Goal: Task Accomplishment & Management: Manage account settings

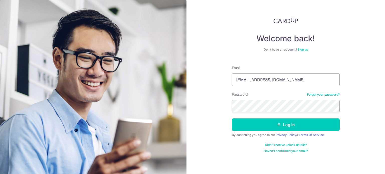
type input "[EMAIL_ADDRESS][DOMAIN_NAME]"
click at [232, 119] on button "Log in" at bounding box center [286, 125] width 108 height 13
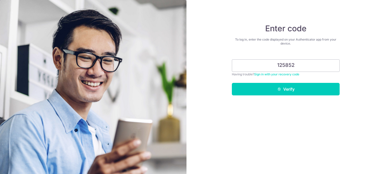
type input "125852"
click at [232, 83] on button "Verify" at bounding box center [286, 89] width 108 height 13
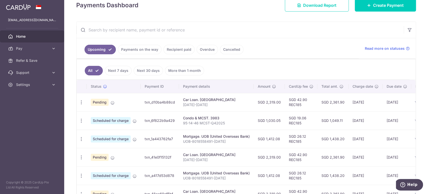
scroll to position [75, 0]
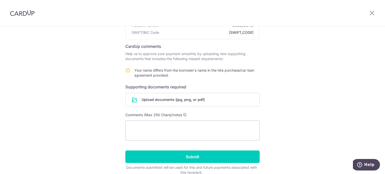
scroll to position [75, 0]
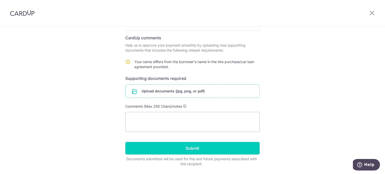
click at [192, 91] on input "file" at bounding box center [193, 91] width 134 height 13
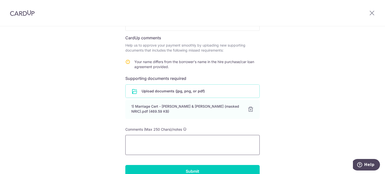
click at [229, 145] on textarea at bounding box center [192, 145] width 134 height 20
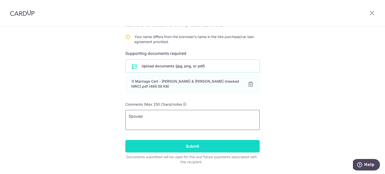
type textarea "Spouse"
click at [243, 149] on input "Submit" at bounding box center [192, 146] width 134 height 13
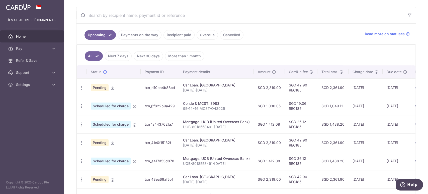
scroll to position [112, 0]
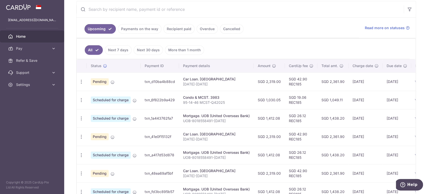
drag, startPoint x: 359, startPoint y: 2, endPoint x: 302, endPoint y: 42, distance: 70.1
click at [302, 42] on ul "All Next 7 days Next 30 days More than 1 month" at bounding box center [243, 49] width 333 height 20
click at [82, 83] on icon "button" at bounding box center [81, 81] width 5 height 5
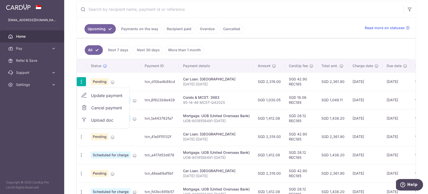
click at [105, 120] on span "Upload doc" at bounding box center [108, 120] width 34 height 6
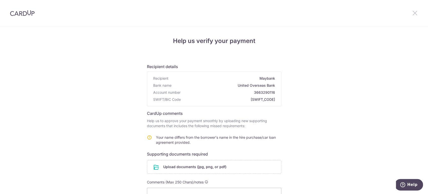
click at [416, 14] on icon at bounding box center [415, 13] width 6 height 6
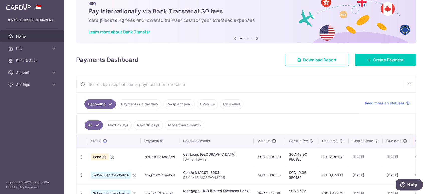
scroll to position [56, 0]
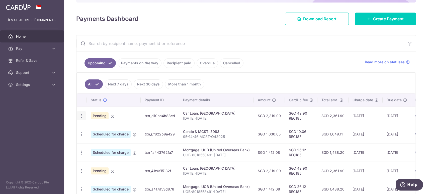
click at [81, 118] on div "Update payment Cancel payment Upload doc" at bounding box center [81, 115] width 9 height 9
click at [82, 172] on icon "button" at bounding box center [81, 170] width 5 height 5
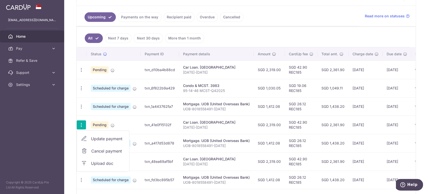
scroll to position [111, 0]
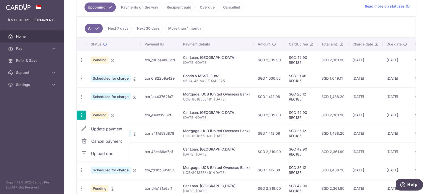
click at [119, 129] on span "Update payment" at bounding box center [108, 129] width 34 height 6
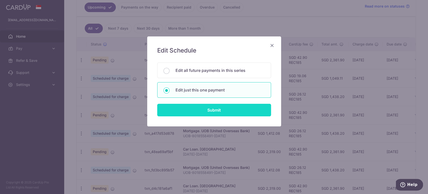
click at [195, 110] on input "Submit" at bounding box center [214, 110] width 114 height 13
radio input "true"
type input "2,319.00"
type input "[DATE]"
type input "[DATE]-[DATE]"
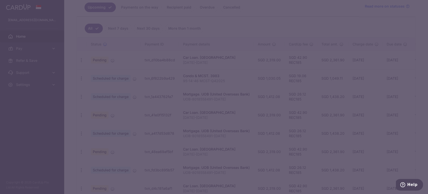
type input "REC185"
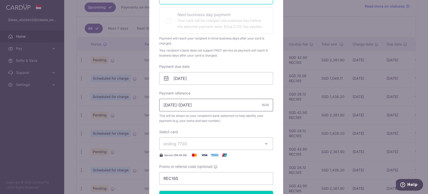
click at [191, 104] on input "[DATE]-[DATE]" at bounding box center [216, 105] width 114 height 13
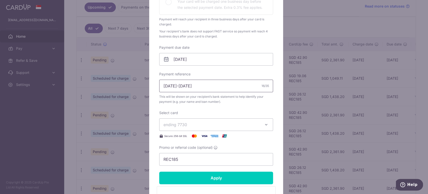
scroll to position [167, 0]
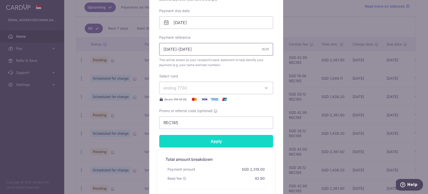
type input "[DATE]-[DATE]"
click at [234, 141] on input "Apply" at bounding box center [216, 141] width 114 height 13
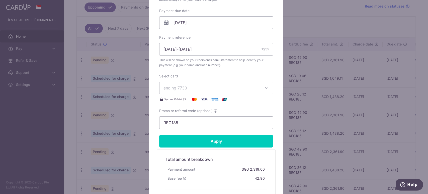
type input "Successfully Applied"
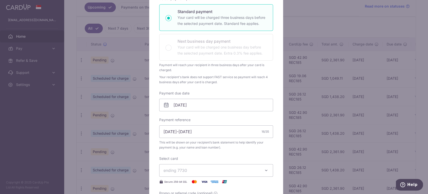
scroll to position [45, 0]
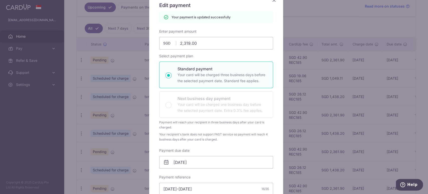
click at [313, 25] on div "Edit payment By clicking apply, you will make changes to all payments to Mayban…" at bounding box center [214, 97] width 428 height 194
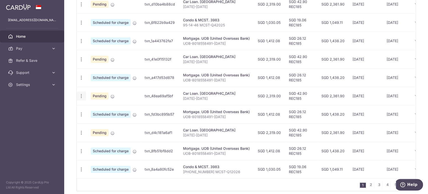
click at [81, 96] on icon "button" at bounding box center [81, 95] width 5 height 5
click at [116, 108] on span "Update payment" at bounding box center [108, 110] width 34 height 6
radio input "true"
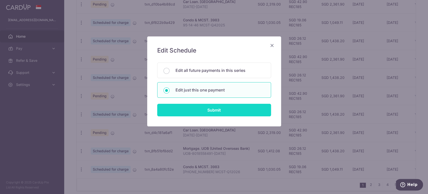
click at [205, 109] on input "Submit" at bounding box center [214, 110] width 114 height 13
radio input "true"
type input "2,319.00"
type input "[DATE]"
type input "[DATE]-[DATE]"
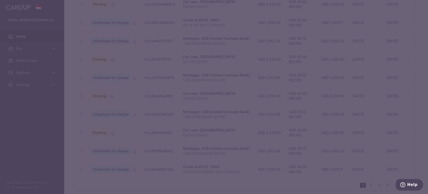
type input "REC185"
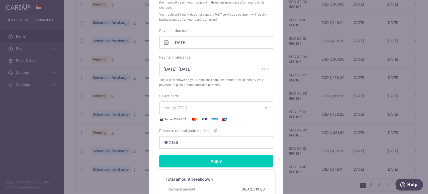
scroll to position [167, 0]
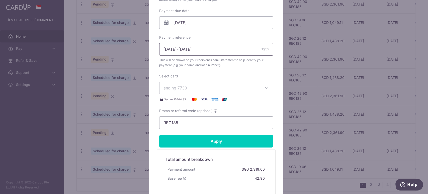
click at [191, 47] on input "[DATE]-[DATE]" at bounding box center [216, 49] width 114 height 13
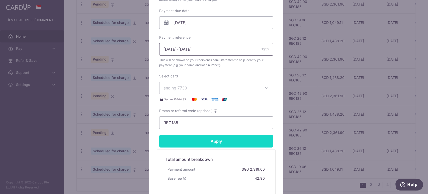
type input "[DATE]-[DATE]"
click at [230, 135] on input "Apply" at bounding box center [216, 141] width 114 height 13
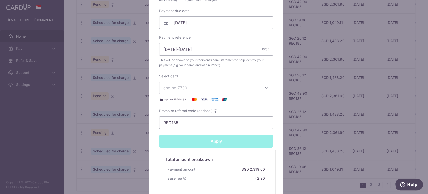
type input "Successfully Applied"
click at [287, 56] on div "Edit payment By clicking apply, you will make changes to all payments to Mayban…" at bounding box center [214, 97] width 428 height 194
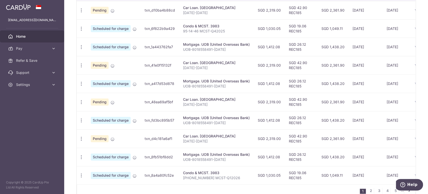
scroll to position [195, 0]
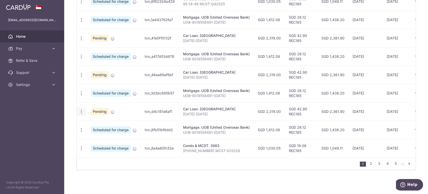
click at [83, 112] on icon "button" at bounding box center [81, 111] width 5 height 5
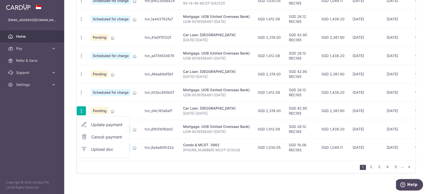
click at [101, 124] on span "Update payment" at bounding box center [108, 124] width 34 height 6
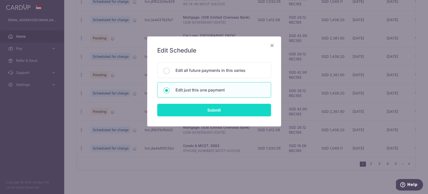
click at [191, 112] on input "Submit" at bounding box center [214, 110] width 114 height 13
radio input "true"
type input "2,319.00"
type input "[DATE]"
type input "[DATE]-[DATE]"
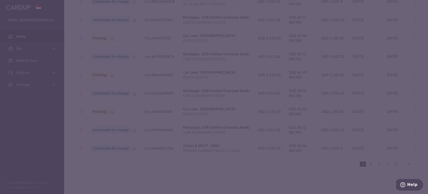
type input "REC185"
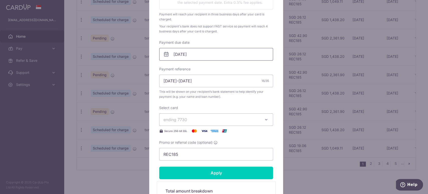
scroll to position [139, 0]
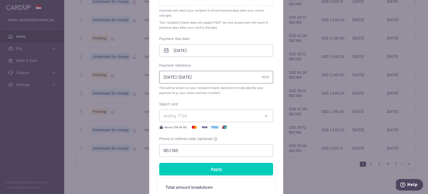
drag, startPoint x: 190, startPoint y: 77, endPoint x: 181, endPoint y: 77, distance: 9.1
click at [181, 77] on input "[DATE]-[DATE]" at bounding box center [216, 77] width 114 height 13
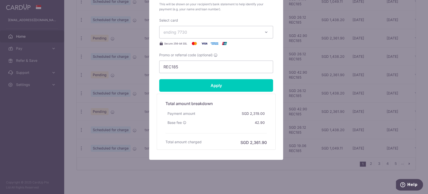
type input "[DATE]-[DATE]"
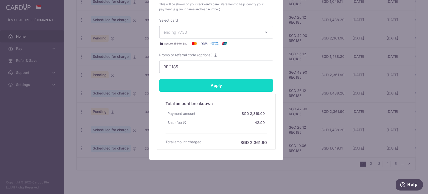
click at [246, 88] on input "Apply" at bounding box center [216, 85] width 114 height 13
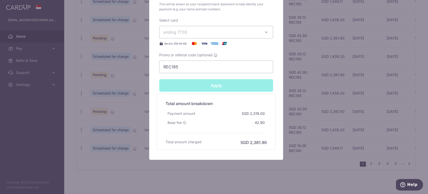
type input "Successfully Applied"
click at [289, 166] on div "Edit payment By clicking apply, you will make changes to all payments to Mayban…" at bounding box center [214, 97] width 428 height 194
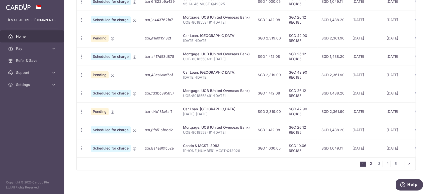
click at [368, 163] on link "2" at bounding box center [371, 163] width 6 height 6
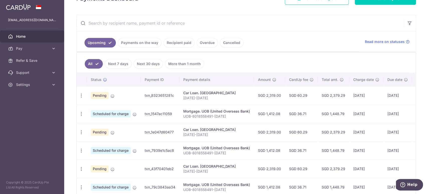
scroll to position [96, 0]
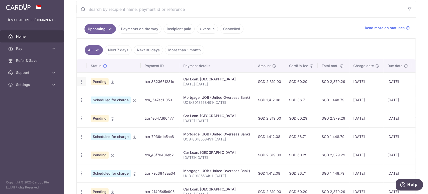
click at [81, 81] on icon "button" at bounding box center [81, 81] width 5 height 5
click at [98, 96] on span "Update payment" at bounding box center [108, 95] width 34 height 6
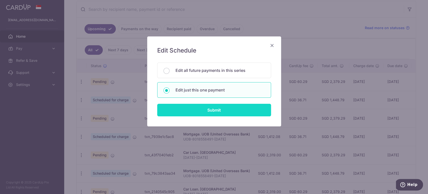
click at [196, 109] on input "Submit" at bounding box center [214, 110] width 114 height 13
radio input "true"
type input "2,319.00"
type input "11/02/2026"
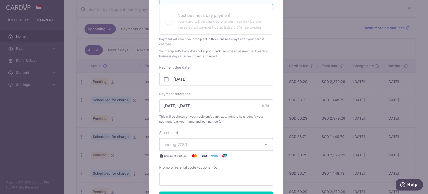
scroll to position [113, 0]
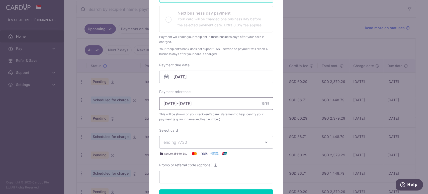
click at [191, 104] on input "[DATE]-[DATE]" at bounding box center [216, 103] width 114 height 13
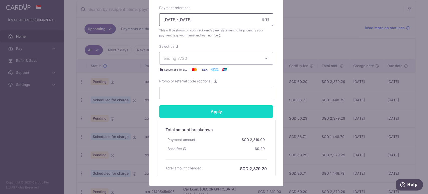
type input "CARNIVAL-FEB2026"
click at [223, 111] on input "Apply" at bounding box center [216, 111] width 114 height 13
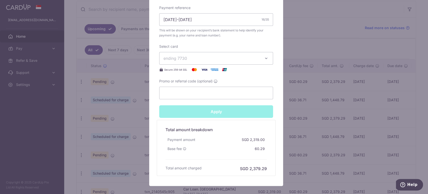
type input "Successfully Applied"
click at [309, 31] on div "Edit payment By clicking apply, you will make changes to all payments to Mayban…" at bounding box center [214, 97] width 428 height 194
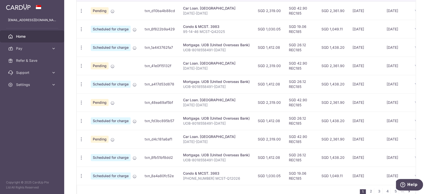
scroll to position [196, 0]
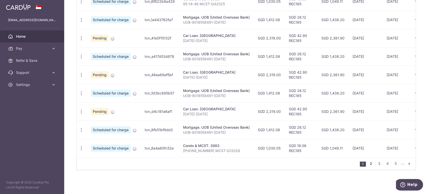
click at [368, 163] on link "2" at bounding box center [371, 163] width 6 height 6
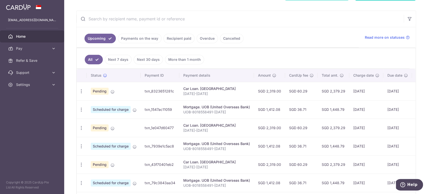
scroll to position [96, 0]
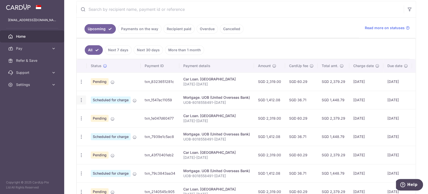
click at [81, 99] on icon "button" at bounding box center [81, 99] width 5 height 5
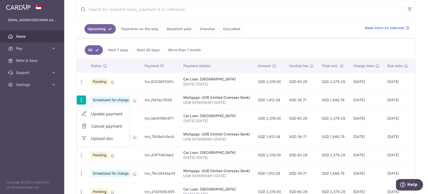
click at [97, 114] on span "Update payment" at bounding box center [108, 114] width 34 height 6
radio input "true"
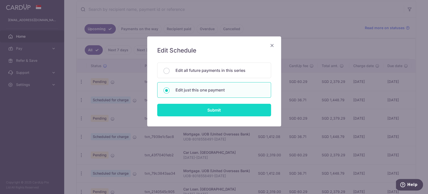
click at [167, 108] on input "Submit" at bounding box center [214, 110] width 114 height 13
radio input "true"
type input "1,412.08"
type input "01/03/2026"
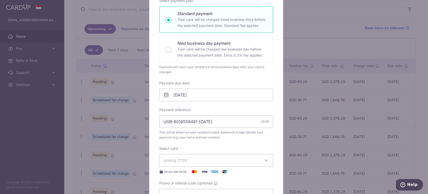
scroll to position [84, 0]
click at [221, 123] on input "UOB-8018558491-[DATE]" at bounding box center [216, 120] width 114 height 13
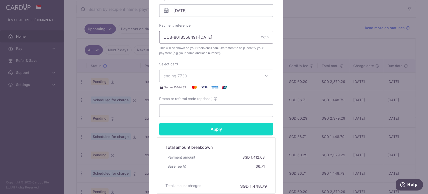
type input "UOB-8018558491-[DATE]"
click at [220, 134] on input "Apply" at bounding box center [216, 129] width 114 height 13
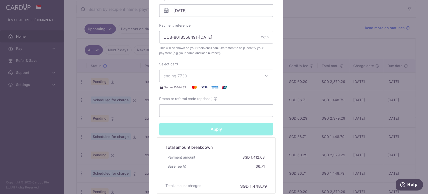
type input "Successfully Applied"
click at [286, 56] on div "Edit payment By clicking apply, you will make changes to all payments to UOB (U…" at bounding box center [214, 97] width 428 height 194
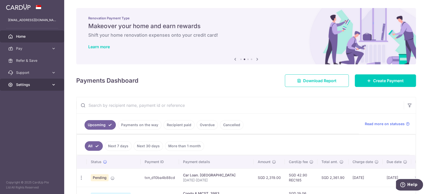
click at [36, 80] on link "Settings" at bounding box center [32, 84] width 64 height 12
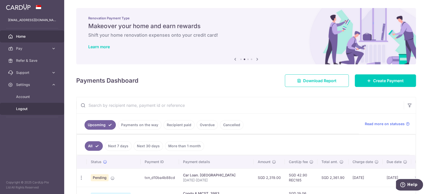
click at [21, 107] on span "Logout" at bounding box center [32, 108] width 33 height 5
